Goal: Transaction & Acquisition: Purchase product/service

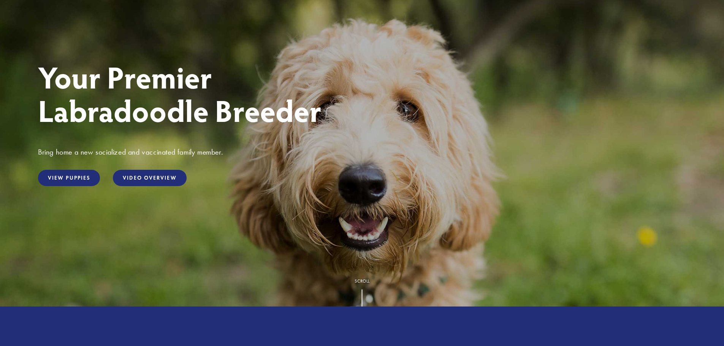
scroll to position [114, 0]
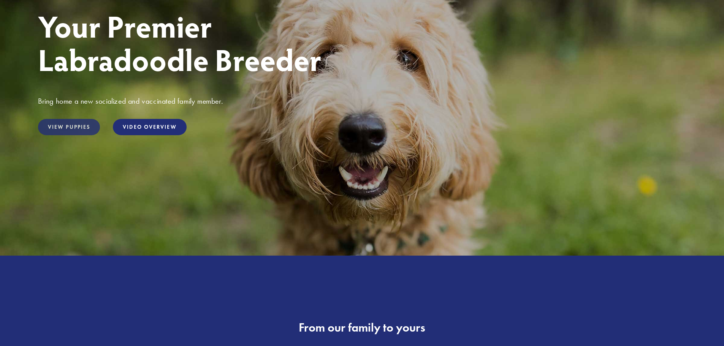
click at [66, 123] on link "View Puppies" at bounding box center [69, 127] width 62 height 16
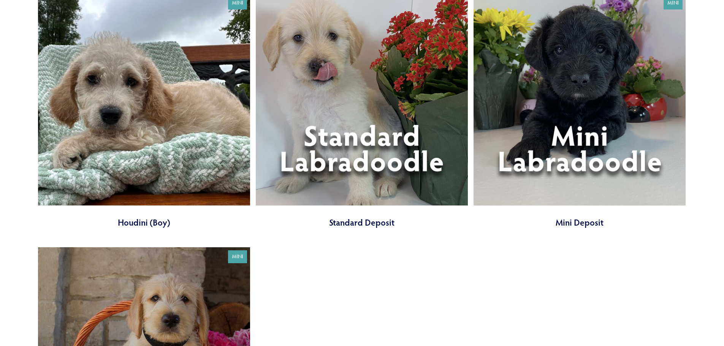
scroll to position [1064, 0]
click at [568, 156] on link at bounding box center [579, 110] width 212 height 235
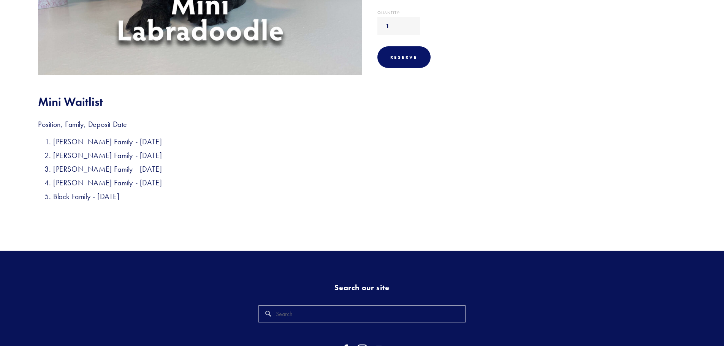
scroll to position [266, 0]
